Goal: Task Accomplishment & Management: Manage account settings

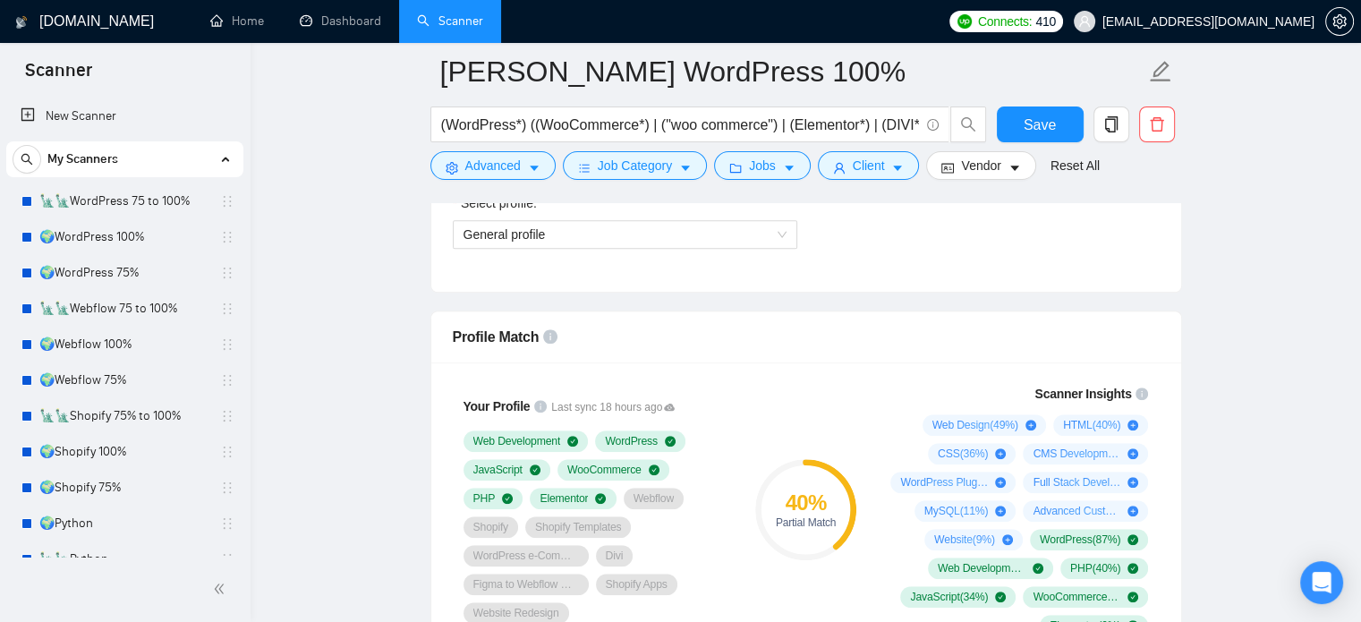
scroll to position [447, 0]
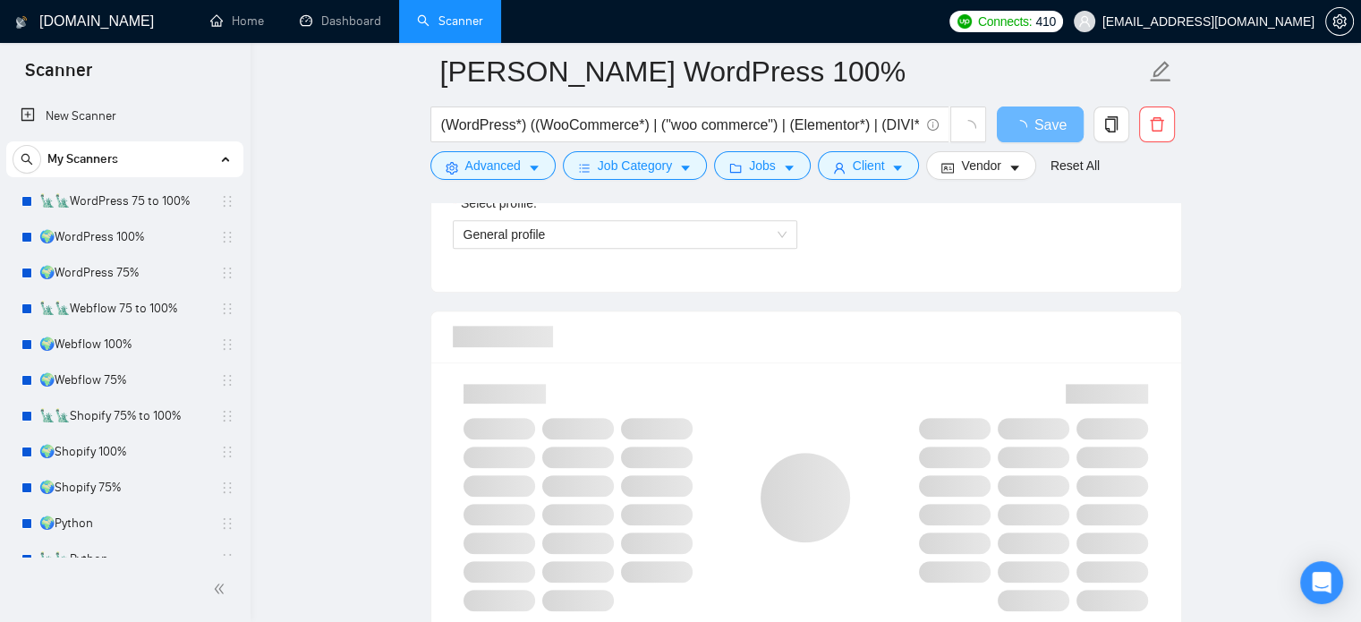
scroll to position [1284, 0]
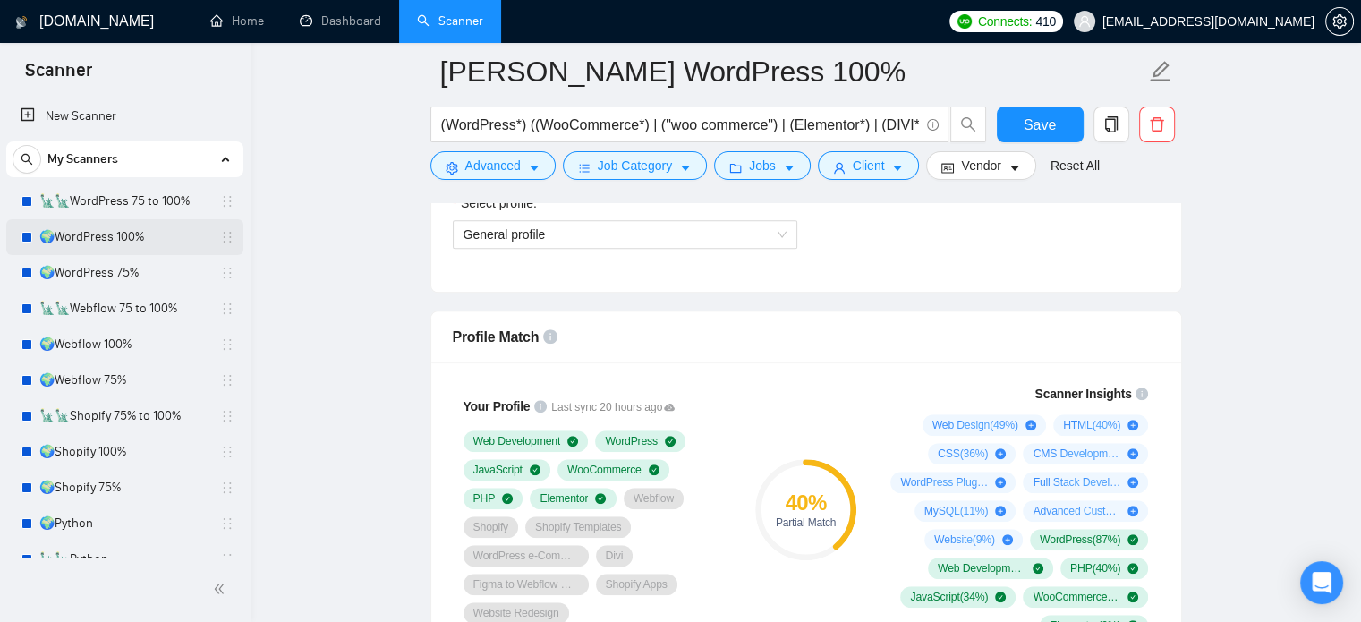
click at [119, 239] on link "🌍WordPress 100%" at bounding box center [124, 237] width 170 height 36
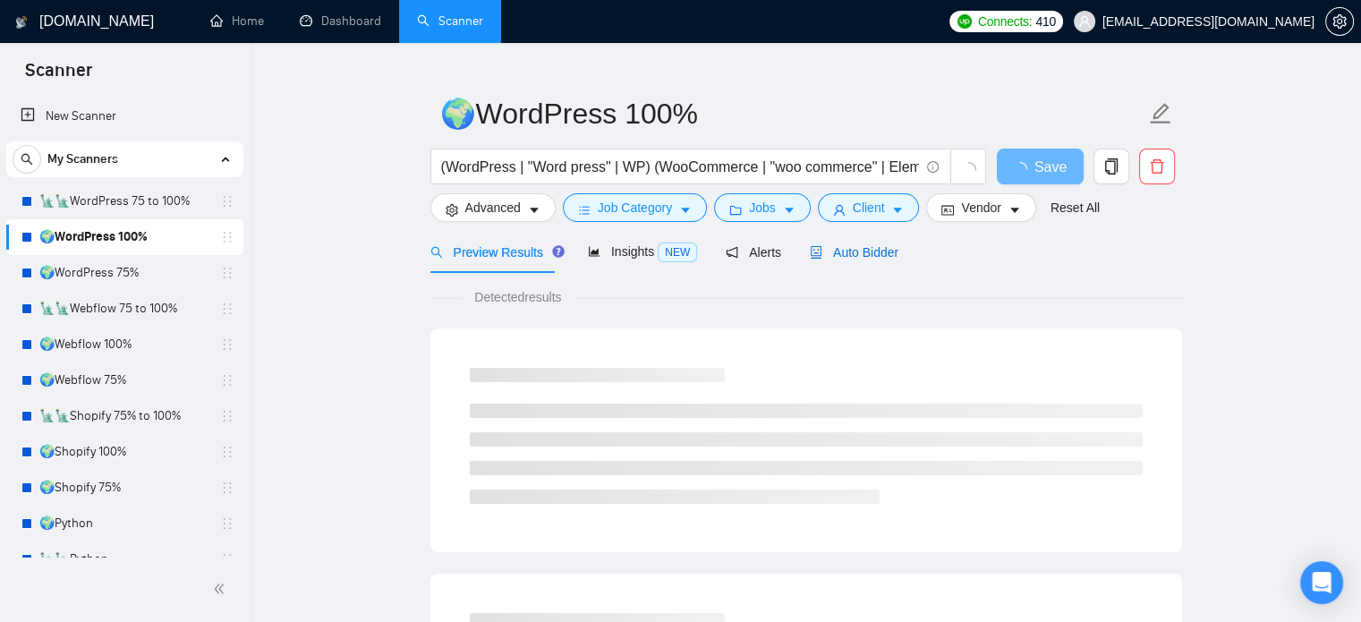
click at [863, 254] on span "Auto Bidder" at bounding box center [854, 252] width 89 height 14
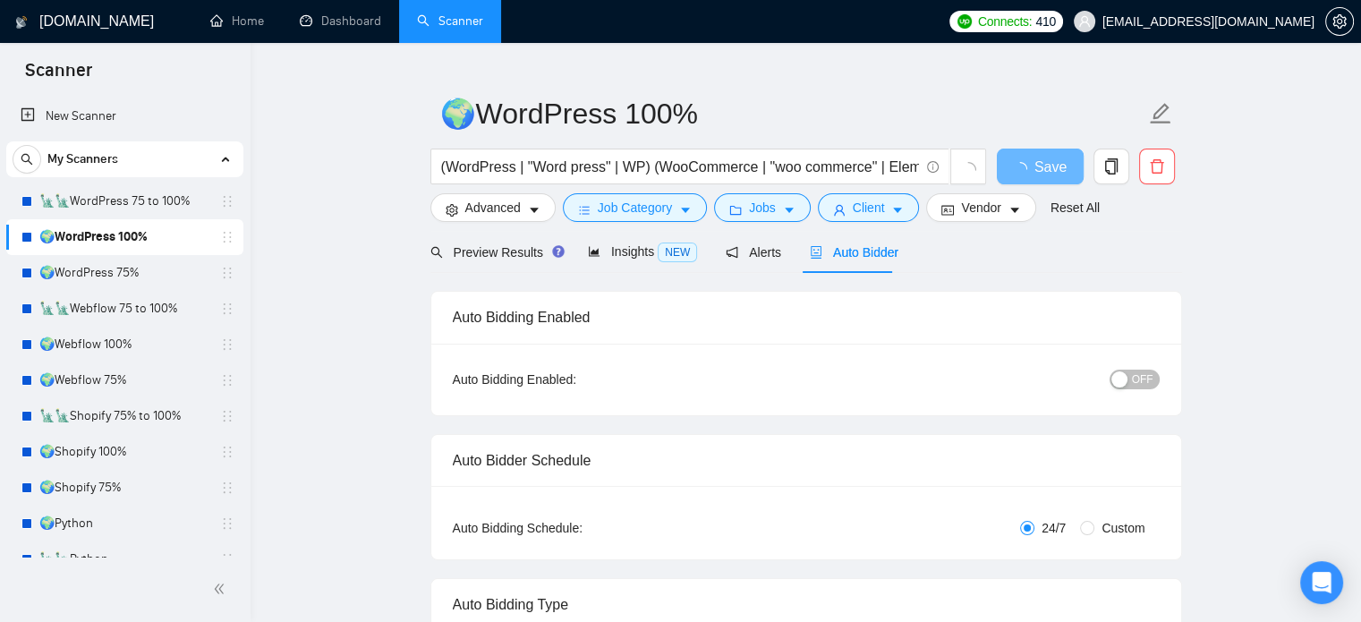
radio input "false"
radio input "true"
checkbox input "true"
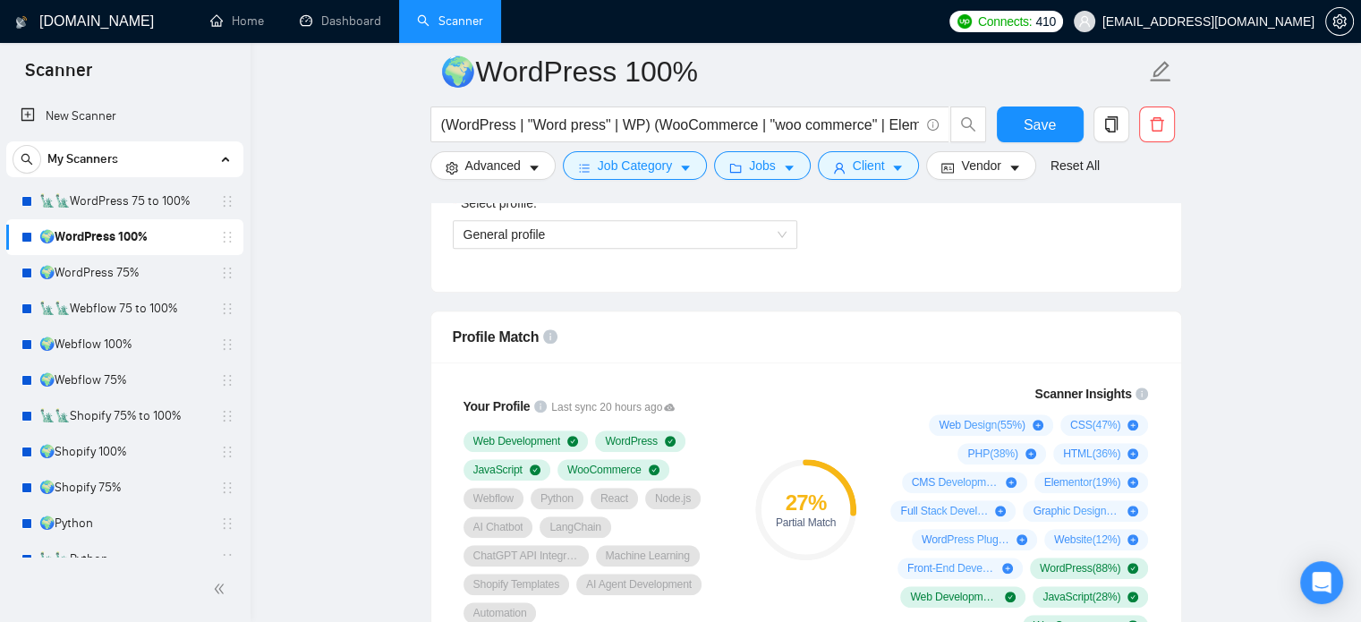
scroll to position [1373, 0]
